Goal: Information Seeking & Learning: Learn about a topic

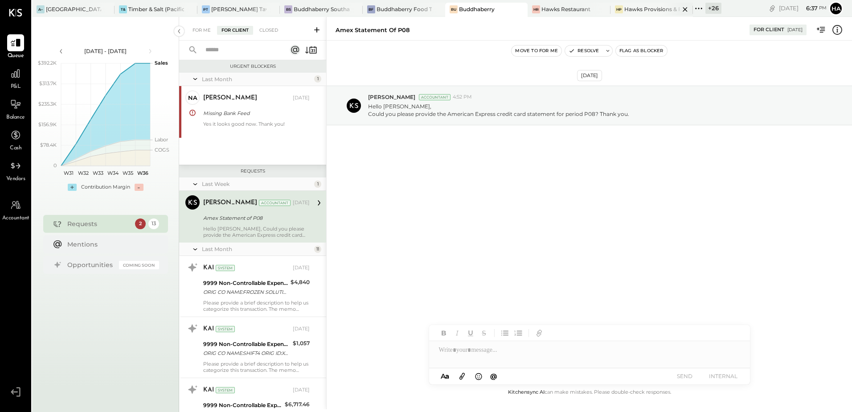
click at [653, 10] on div "Hawks Provisions & Public House" at bounding box center [651, 9] width 55 height 8
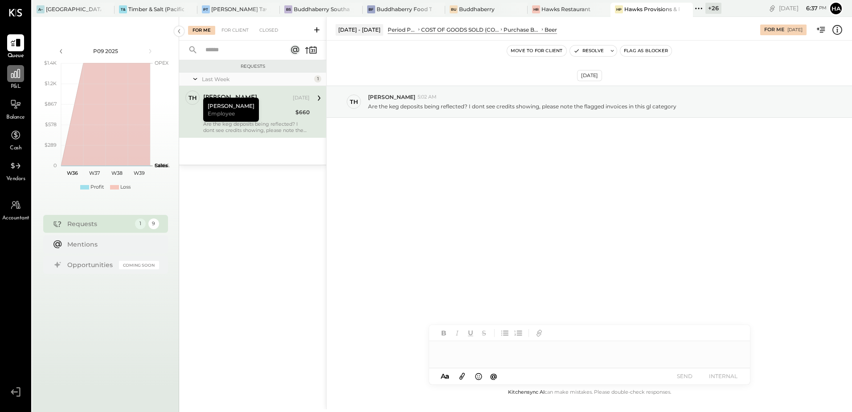
click at [17, 74] on icon at bounding box center [15, 73] width 9 height 9
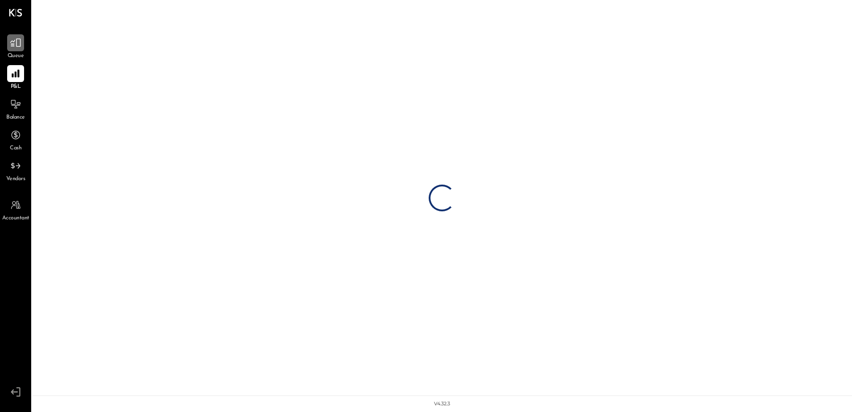
click at [15, 38] on icon at bounding box center [16, 43] width 12 height 12
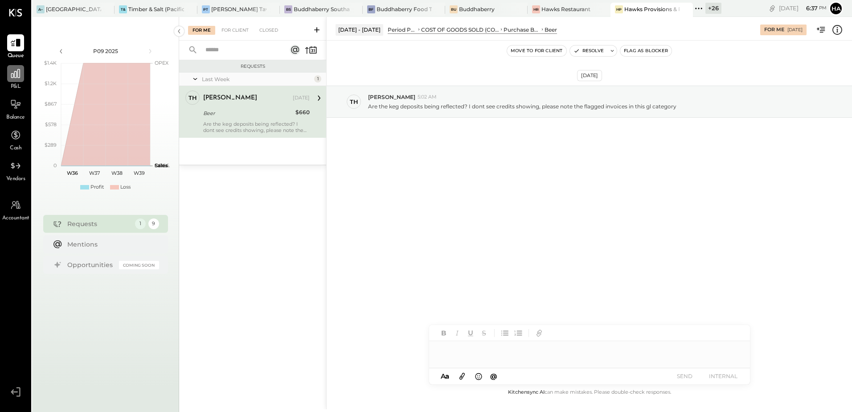
click at [13, 70] on icon at bounding box center [16, 74] width 12 height 12
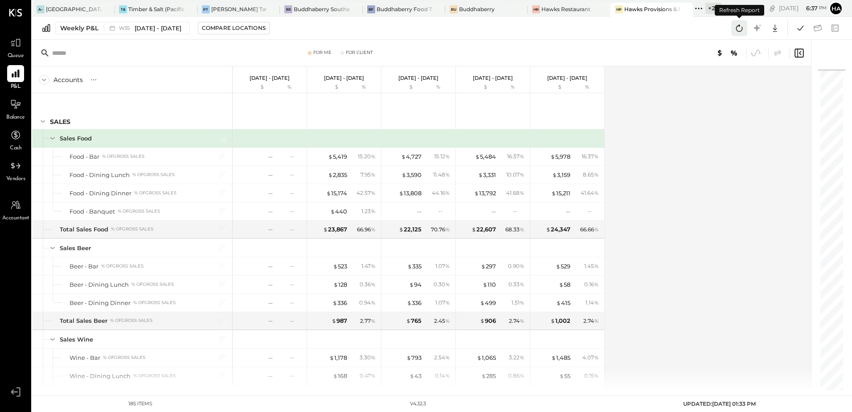
click at [736, 27] on icon at bounding box center [739, 28] width 12 height 12
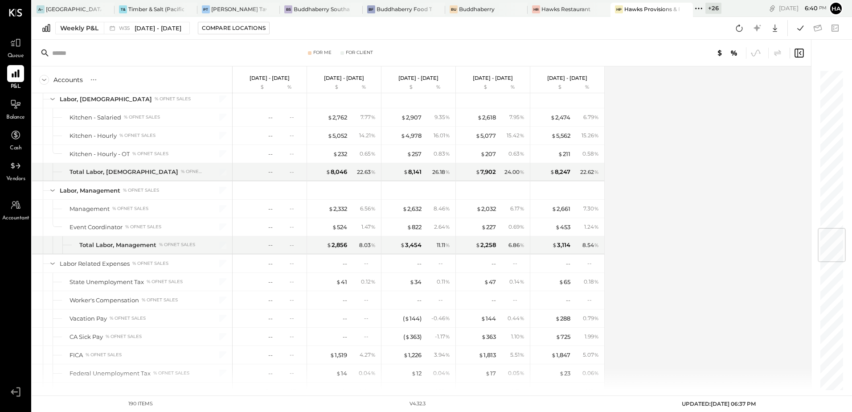
scroll to position [1471, 0]
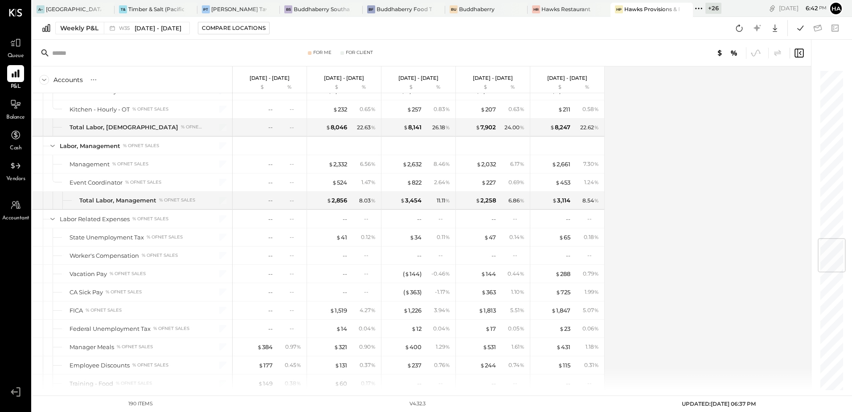
click at [658, 121] on div "Accounts S % GL [DATE] - [DATE] $ % [DATE] - [DATE] $ % [DATE] - [DATE] $ % [DA…" at bounding box center [422, 228] width 780 height 324
